Goal: Navigation & Orientation: Find specific page/section

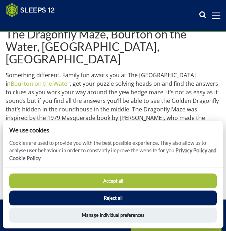
scroll to position [159, 0]
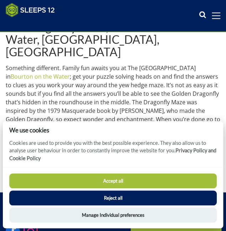
click at [86, 175] on button "Accept all" at bounding box center [113, 180] width 208 height 15
checkbox input "true"
